Goal: Complete application form

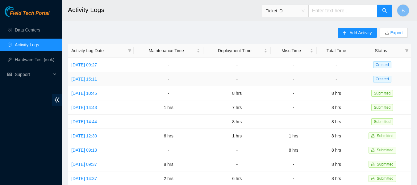
click at [92, 77] on link "Tue, 23 Sep 2025 15:11" at bounding box center [84, 79] width 26 height 5
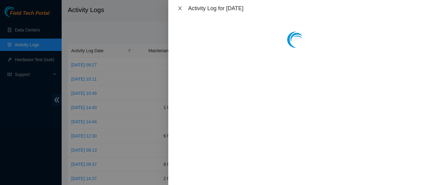
click at [179, 7] on icon "close" at bounding box center [180, 8] width 3 height 4
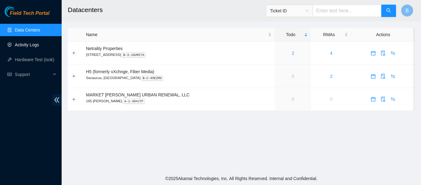
click at [39, 46] on link "Activity Logs" at bounding box center [27, 44] width 24 height 5
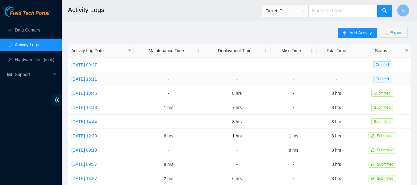
click at [103, 75] on td "[DATE] 15:11" at bounding box center [101, 79] width 66 height 14
click at [97, 77] on link "[DATE] 15:11" at bounding box center [84, 79] width 26 height 5
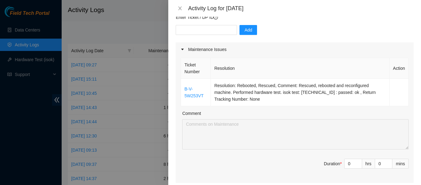
scroll to position [27, 0]
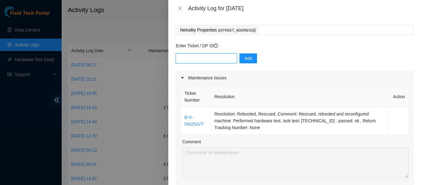
click at [210, 60] on input "text" at bounding box center [206, 58] width 61 height 10
paste input "DP85512"
type input "DP85512"
click at [245, 57] on span "Add" at bounding box center [249, 58] width 8 height 7
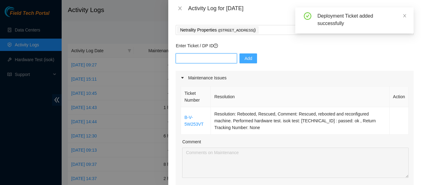
click at [206, 57] on input "text" at bounding box center [206, 58] width 61 height 10
paste input "DP85529"
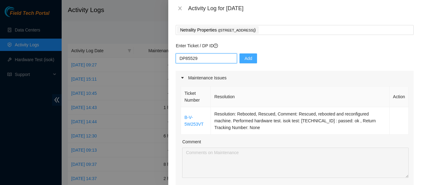
type input "DP85529"
click at [247, 57] on span "Add" at bounding box center [249, 58] width 8 height 7
click at [212, 57] on input "text" at bounding box center [206, 58] width 61 height 10
paste input "DP85530"
type input "DP85530"
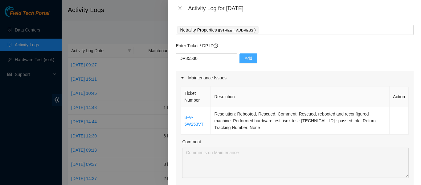
click at [249, 57] on button "Add" at bounding box center [249, 58] width 18 height 10
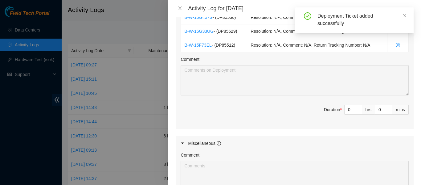
scroll to position [265, 0]
click at [345, 109] on input "0" at bounding box center [353, 109] width 17 height 9
type input "2"
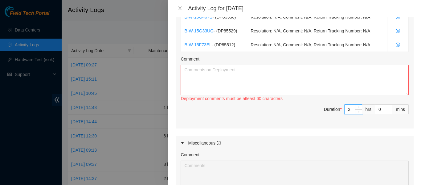
type input "2"
click at [322, 79] on textarea "Comment" at bounding box center [295, 80] width 228 height 30
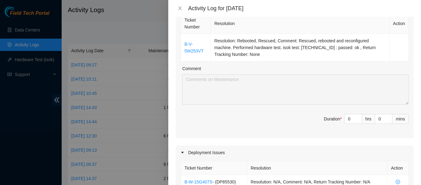
scroll to position [100, 0]
type textarea "[DATE] my other FT and I went over how to properly check, clean and connect fro…"
click at [345, 121] on input "0" at bounding box center [353, 119] width 17 height 9
type input "6"
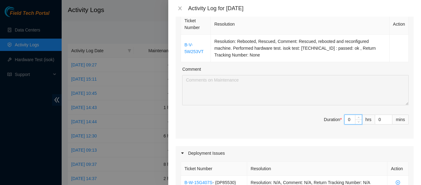
type input "8"
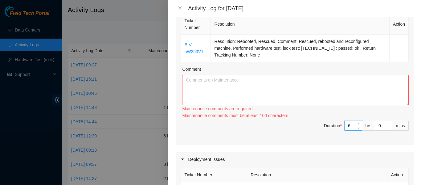
type input "6"
click at [320, 86] on textarea "Comment" at bounding box center [295, 90] width 227 height 30
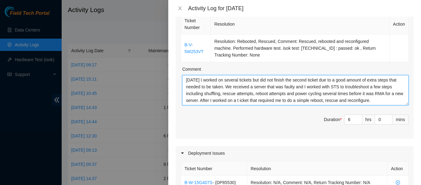
click at [251, 100] on textarea "[DATE] I worked on several tickets but did not finish the second ticket due to …" at bounding box center [295, 90] width 227 height 30
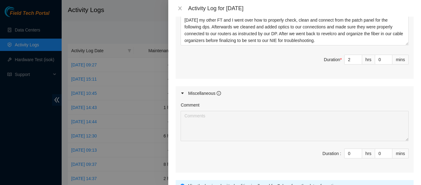
scroll to position [370, 0]
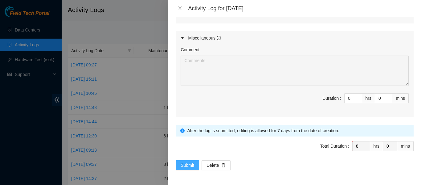
type textarea "[DATE] I worked on several tickets but did not finish the second ticket due to …"
click at [186, 166] on span "Submit" at bounding box center [188, 165] width 14 height 7
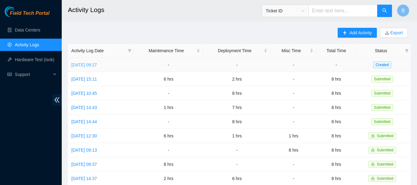
click at [95, 66] on link "[DATE] 09:27" at bounding box center [84, 64] width 26 height 5
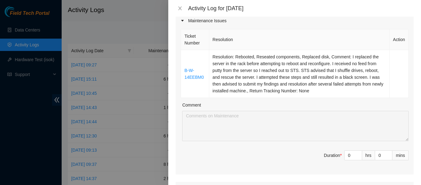
scroll to position [86, 0]
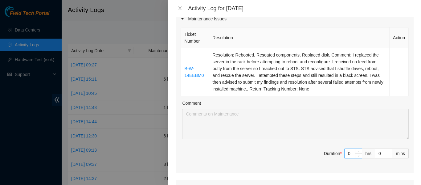
click at [347, 155] on input "0" at bounding box center [353, 153] width 17 height 9
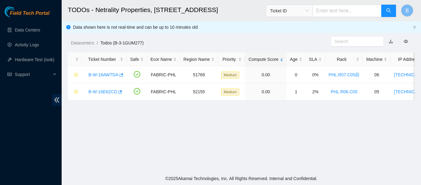
click at [101, 122] on main "TODOs - Netrality Properties, 401 N. Broad (Philadelphia) Ticket ID B Data show…" at bounding box center [242, 86] width 360 height 172
